Goal: Navigation & Orientation: Go to known website

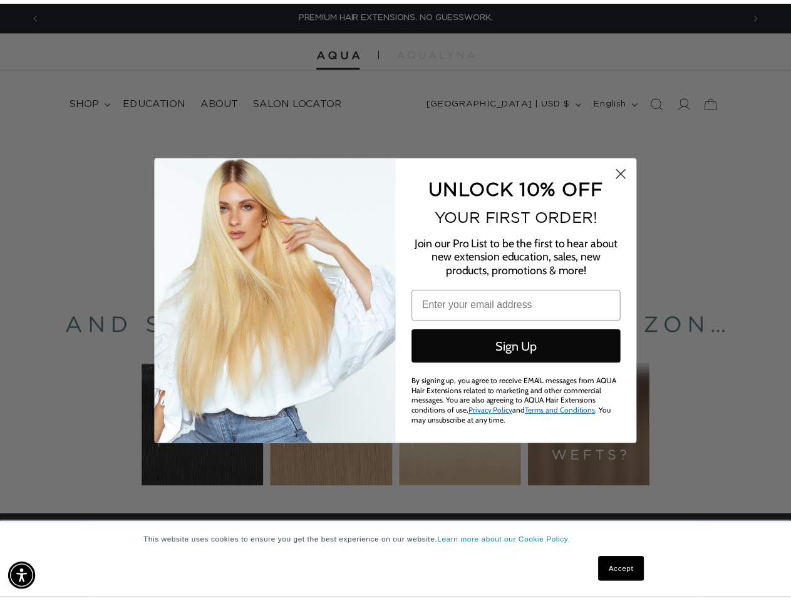
scroll to position [0, 1426]
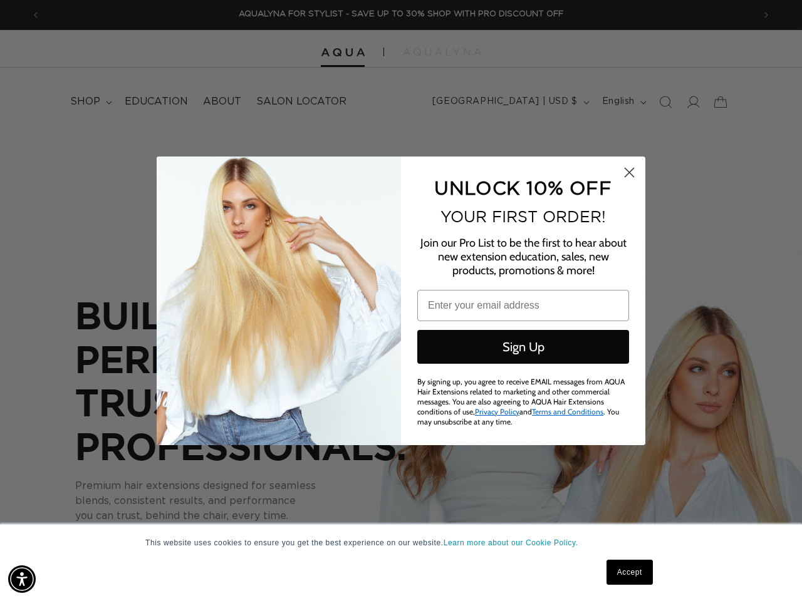
click at [401, 301] on div "UNLOCK 10% OFF YOUR FIRST ORDER! Join our Pro List to be the first to hear abou…" at bounding box center [517, 301] width 232 height 264
click at [22, 579] on img "Accessibility Menu" at bounding box center [22, 580] width 28 height 28
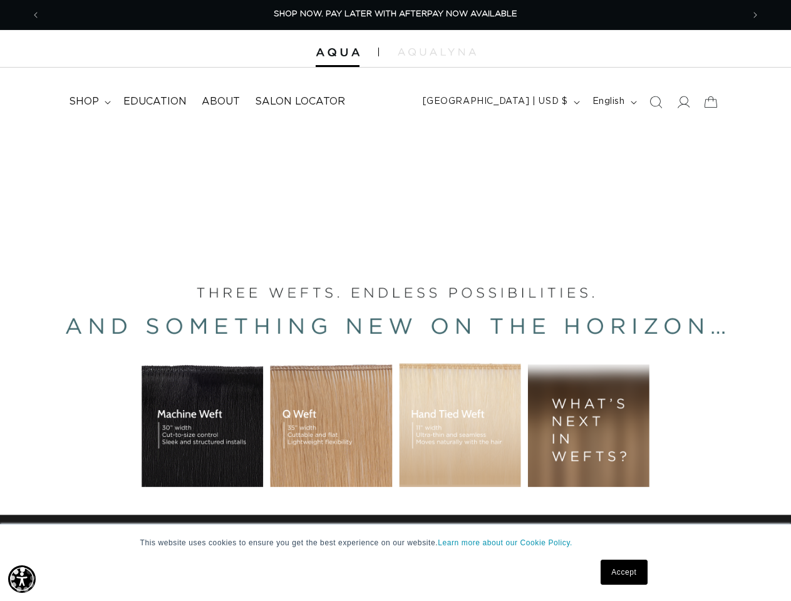
scroll to position [0, 1404]
